Goal: Find specific page/section: Find specific page/section

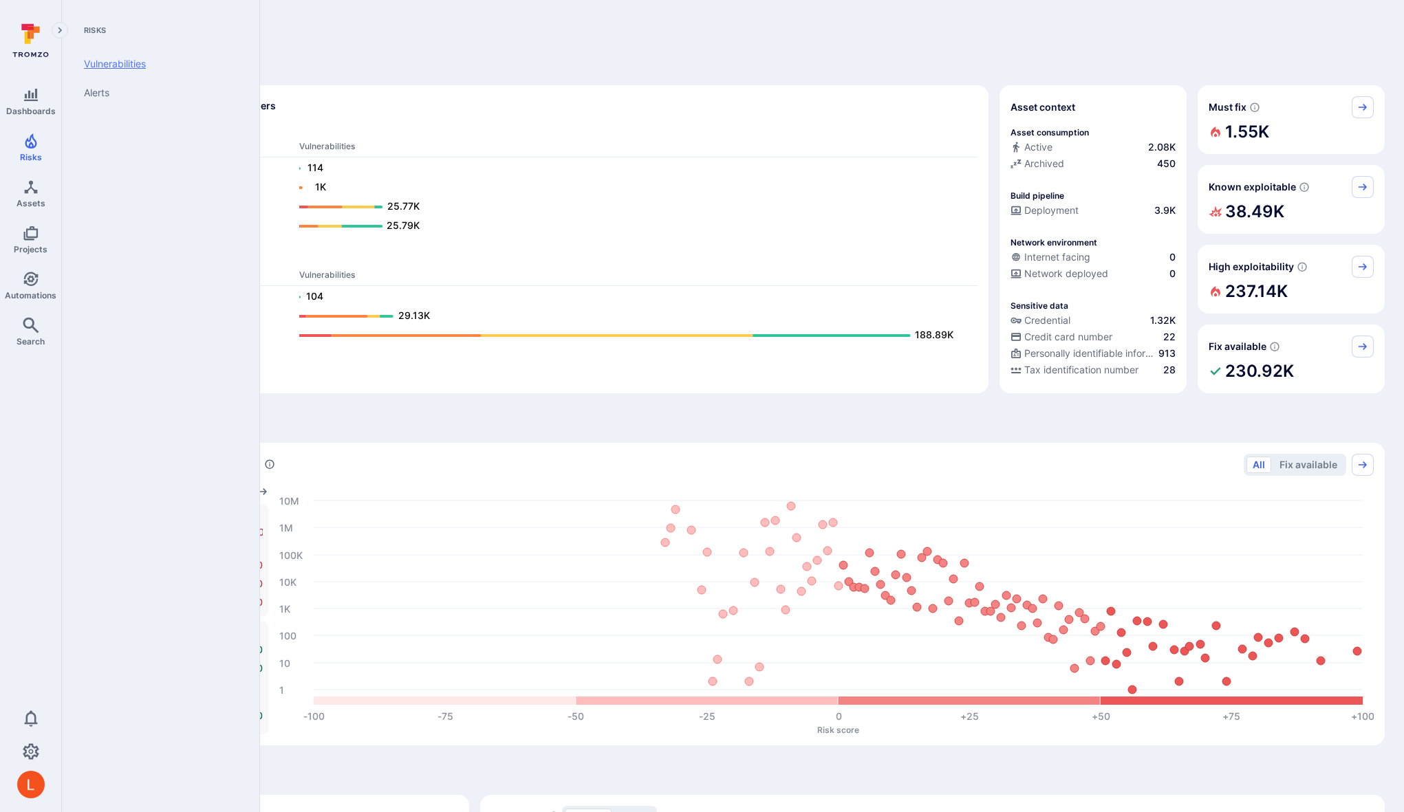
click at [111, 64] on link "Vulnerabilities" at bounding box center [158, 64] width 170 height 29
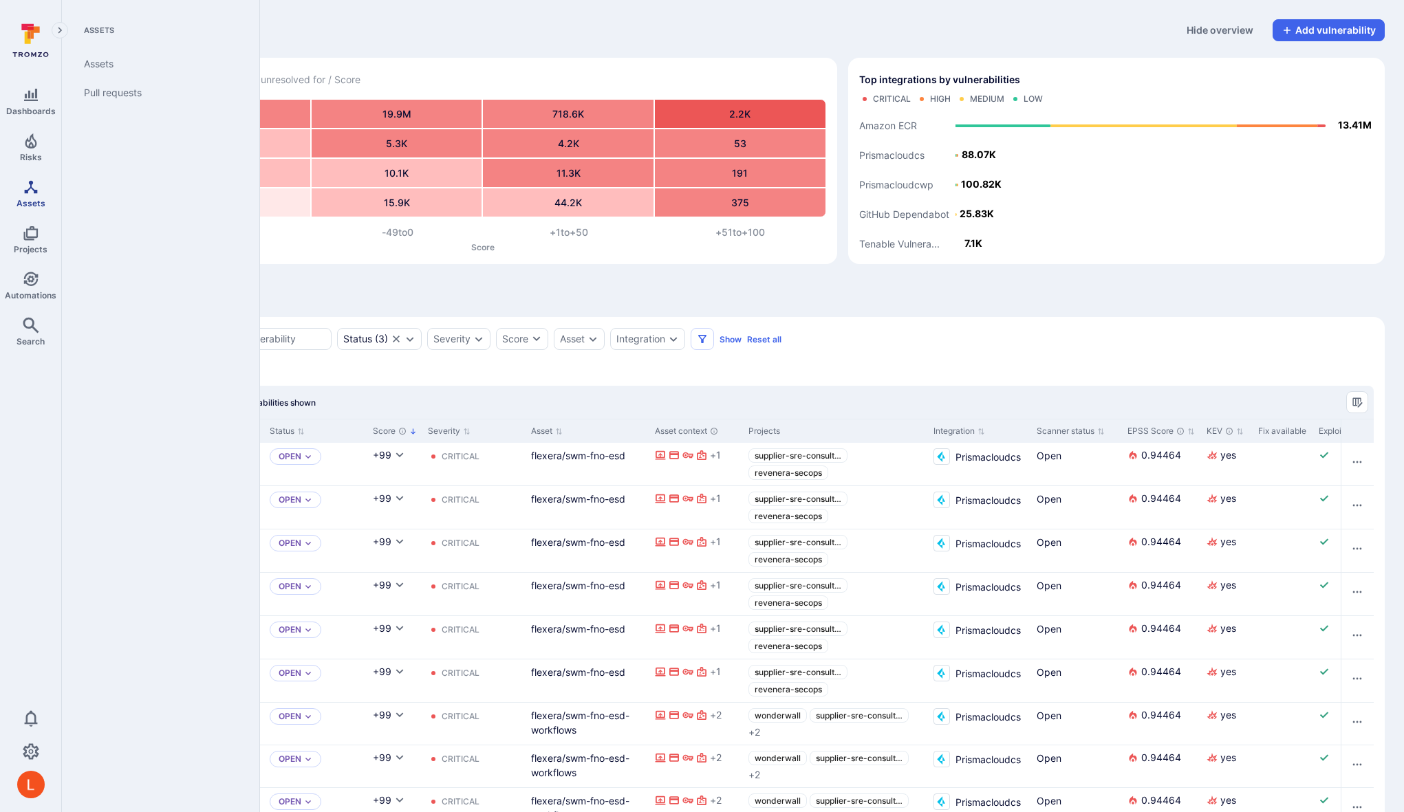
click at [31, 193] on icon "Assets" at bounding box center [31, 187] width 17 height 17
